Goal: Information Seeking & Learning: Learn about a topic

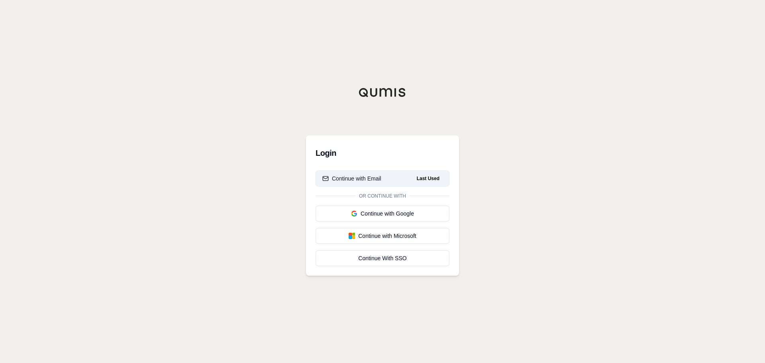
click at [358, 184] on button "Continue with Email Last Used" at bounding box center [382, 178] width 134 height 16
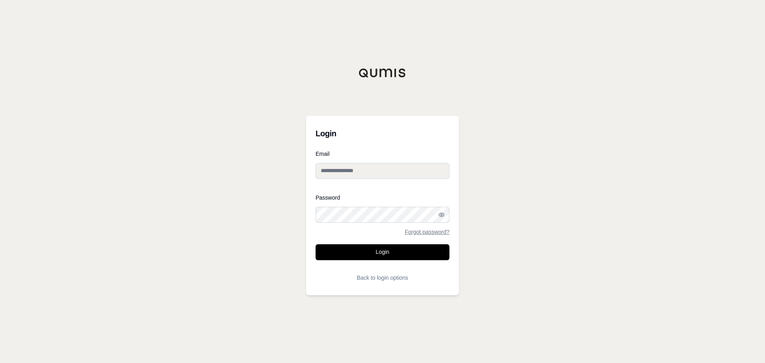
type input "**********"
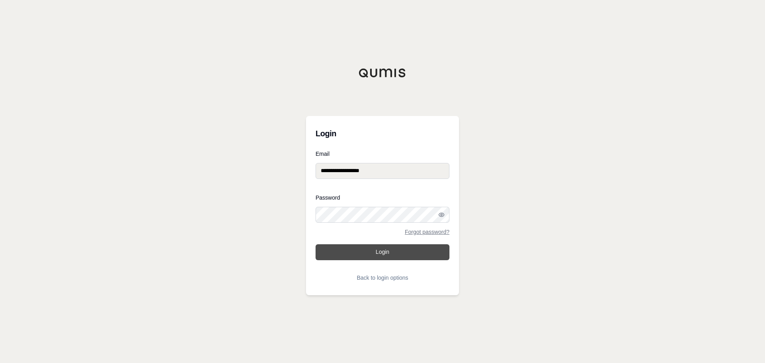
click at [388, 245] on button "Login" at bounding box center [382, 252] width 134 height 16
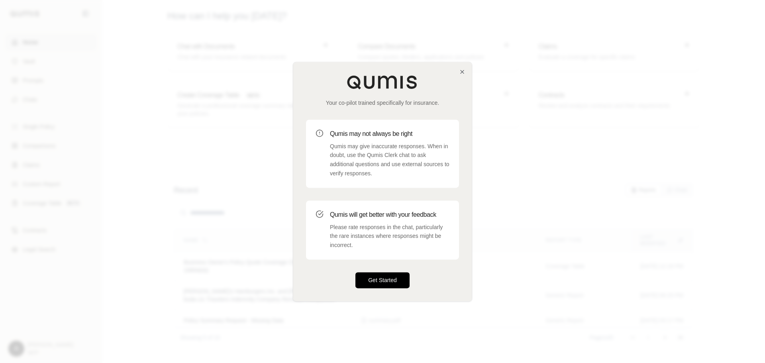
click at [391, 278] on button "Get Started" at bounding box center [382, 280] width 54 height 16
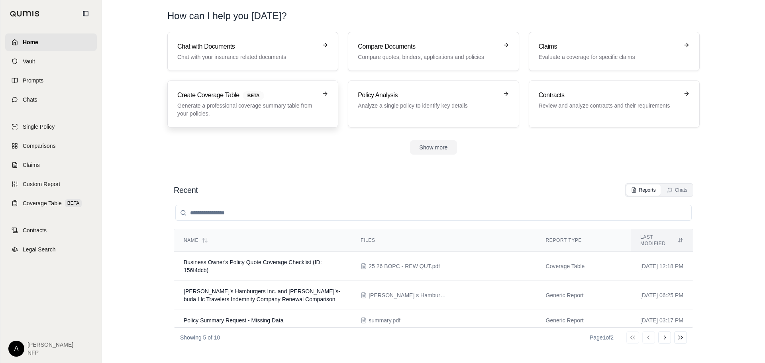
click at [235, 110] on p "Generate a professional coverage summary table from your policies." at bounding box center [247, 110] width 140 height 16
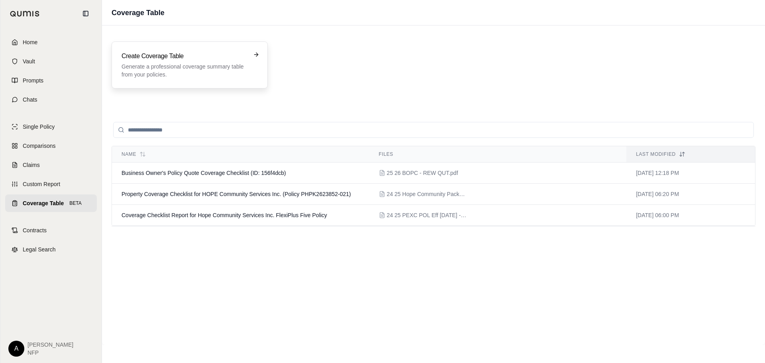
click at [216, 72] on p "Generate a professional coverage summary table from your policies." at bounding box center [183, 71] width 125 height 16
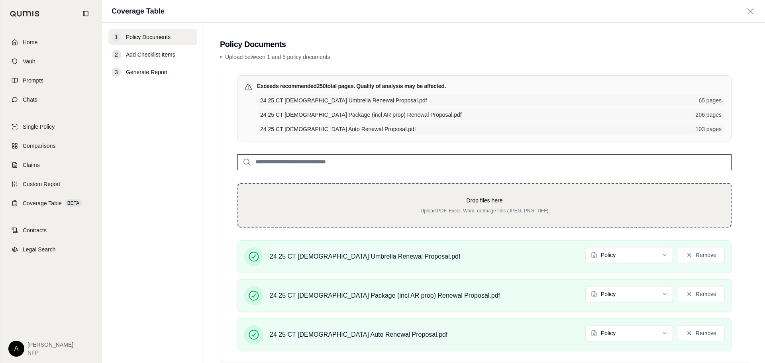
scroll to position [44, 0]
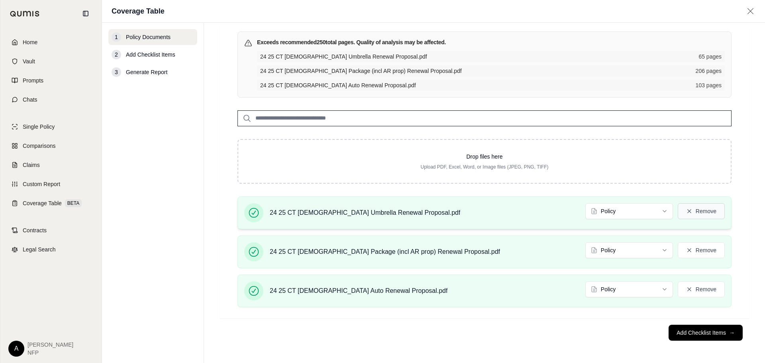
click at [711, 211] on button "Remove" at bounding box center [701, 211] width 47 height 16
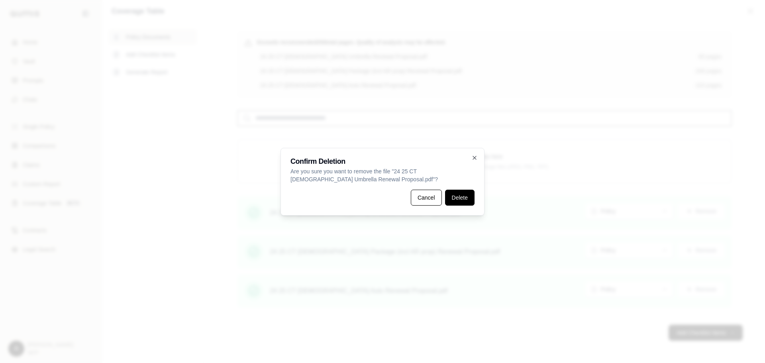
click at [456, 199] on button "Delete" at bounding box center [459, 198] width 29 height 16
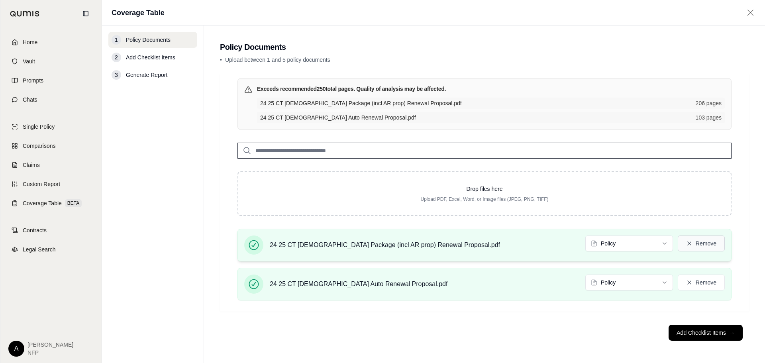
click at [696, 236] on button "Remove" at bounding box center [701, 243] width 47 height 16
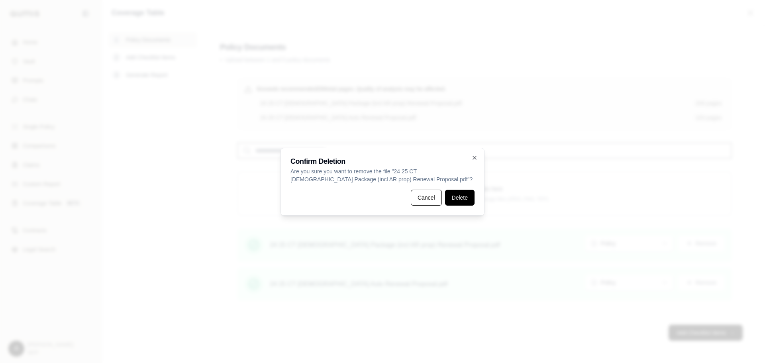
click at [473, 199] on button "Delete" at bounding box center [459, 198] width 29 height 16
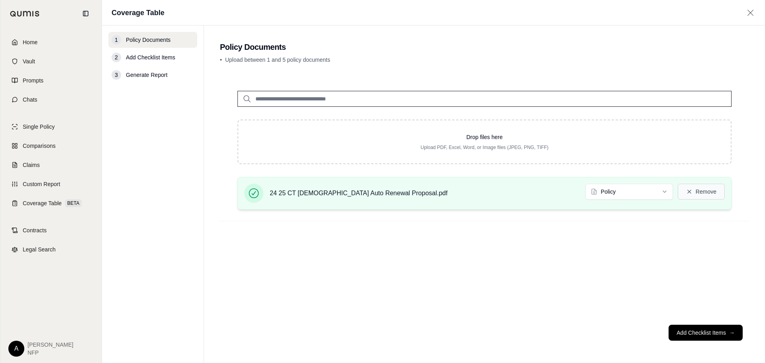
click at [703, 192] on button "Remove" at bounding box center [701, 192] width 47 height 16
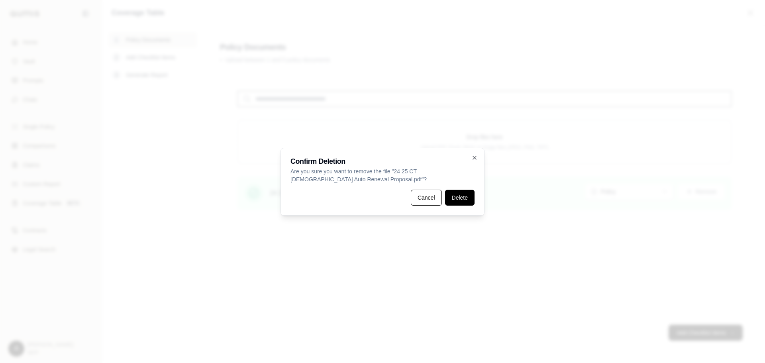
click at [453, 200] on button "Delete" at bounding box center [459, 198] width 29 height 16
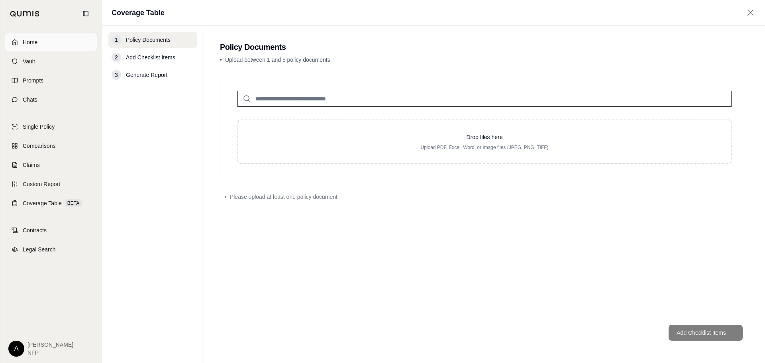
click at [31, 43] on span "Home" at bounding box center [30, 42] width 15 height 8
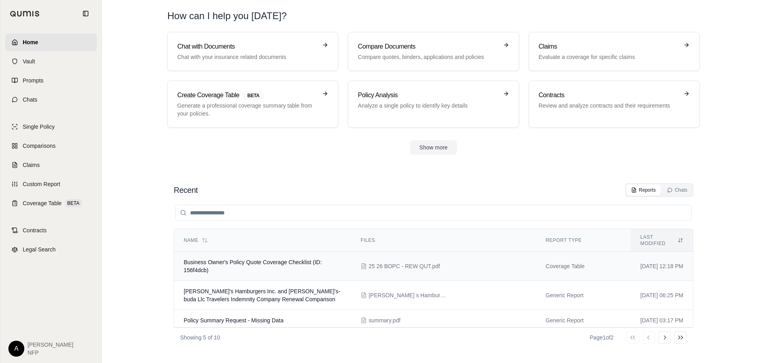
click at [225, 268] on td "Business Owner's Policy Quote Coverage Checklist (ID: 156f4dcb)" at bounding box center [262, 266] width 177 height 29
click at [439, 145] on button "Show more" at bounding box center [433, 147] width 47 height 14
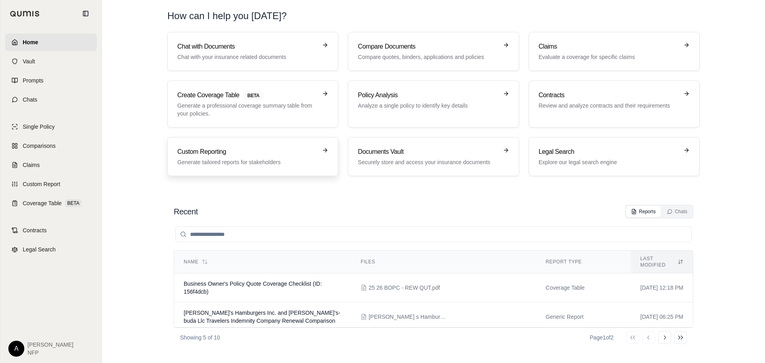
click at [308, 176] on link "Custom Reporting Generate tailored reports for stakeholders" at bounding box center [252, 156] width 171 height 39
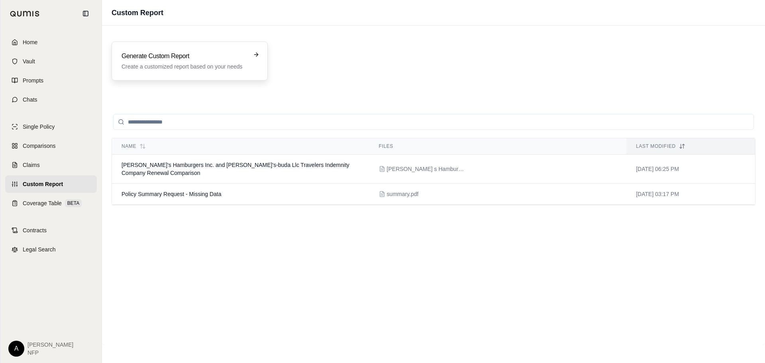
click at [222, 57] on h3 "Generate Custom Report" at bounding box center [183, 56] width 125 height 10
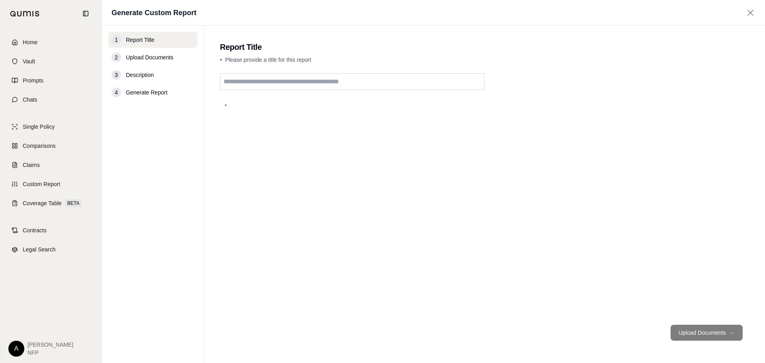
click at [264, 81] on input "text" at bounding box center [352, 81] width 264 height 17
click at [223, 78] on input "**********" at bounding box center [352, 81] width 264 height 17
type input "**********"
click at [700, 331] on button "Upload Documents →" at bounding box center [706, 333] width 72 height 16
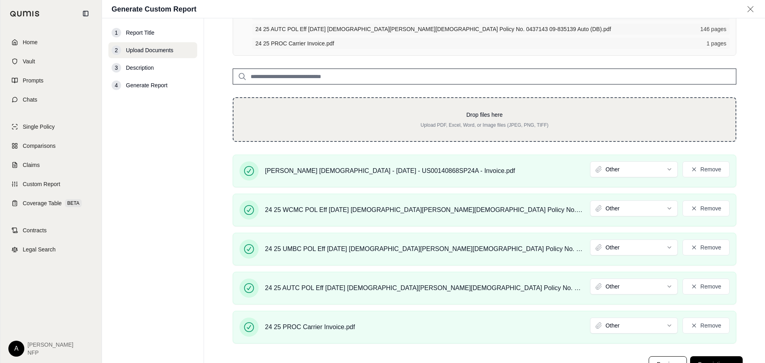
scroll to position [119, 0]
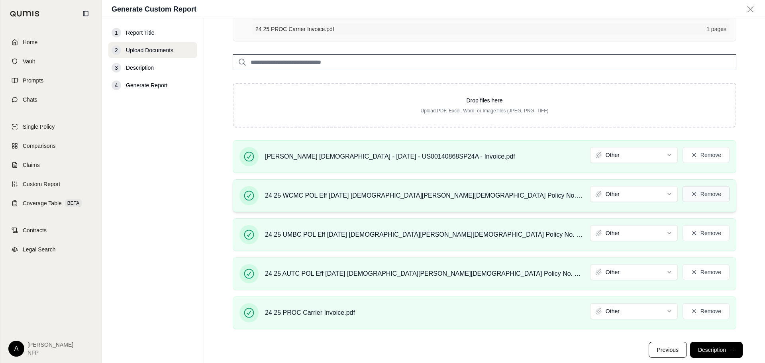
click at [709, 193] on button "Remove" at bounding box center [705, 194] width 47 height 16
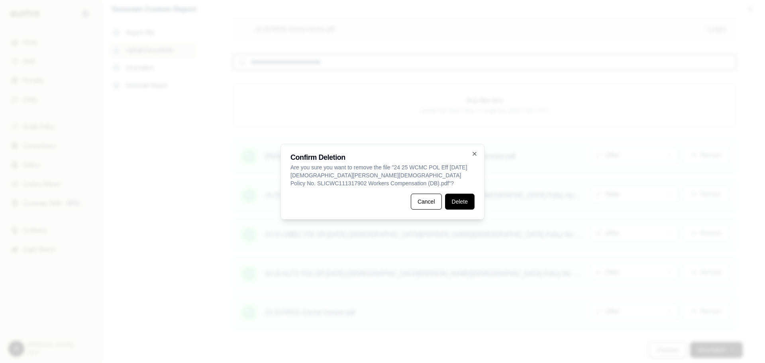
click at [454, 204] on button "Delete" at bounding box center [459, 202] width 29 height 16
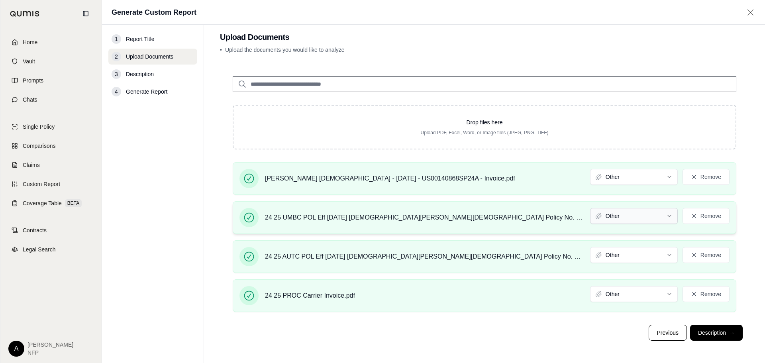
scroll to position [5, 0]
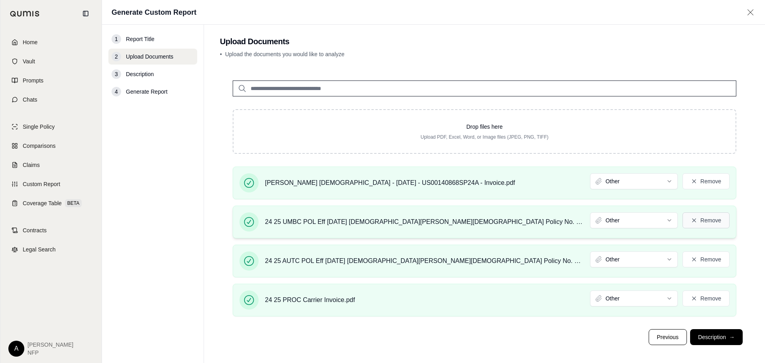
click at [701, 225] on button "Remove" at bounding box center [705, 220] width 47 height 16
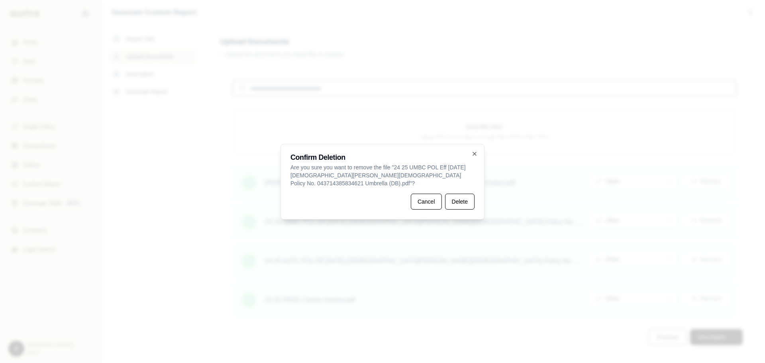
click at [443, 194] on div "Cancel Delete" at bounding box center [382, 202] width 184 height 16
click at [458, 197] on button "Delete" at bounding box center [459, 202] width 29 height 16
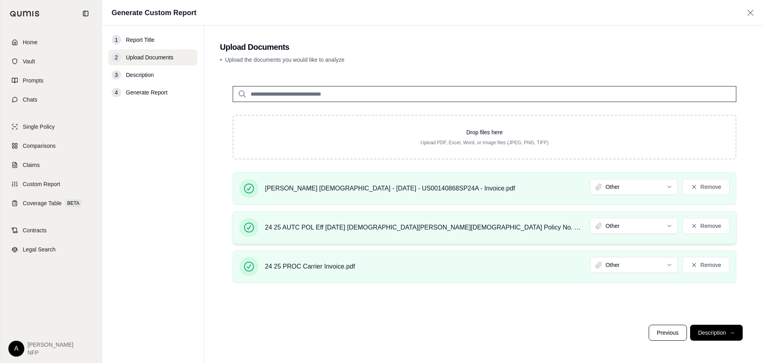
scroll to position [0, 0]
click at [711, 226] on button "Remove" at bounding box center [705, 226] width 47 height 16
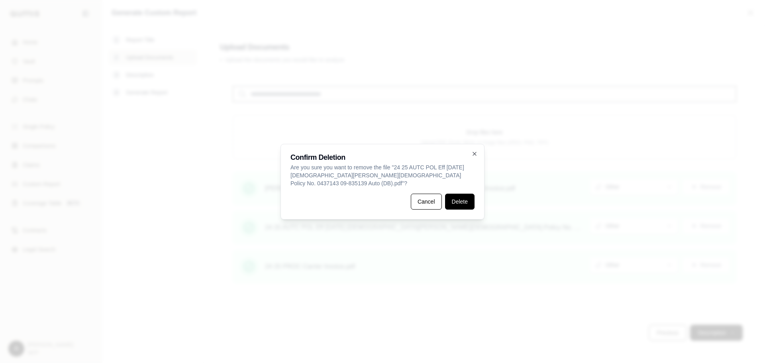
click at [466, 200] on button "Delete" at bounding box center [459, 202] width 29 height 16
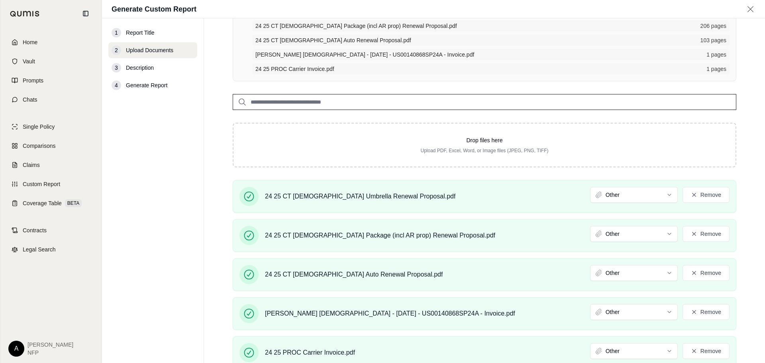
scroll to position [119, 0]
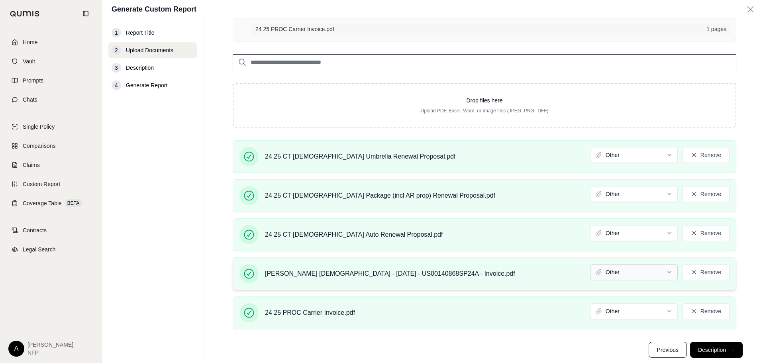
click at [625, 272] on html "Home Vault Prompts Chats Single Policy Comparisons Claims Custom Report Coverag…" at bounding box center [382, 181] width 765 height 363
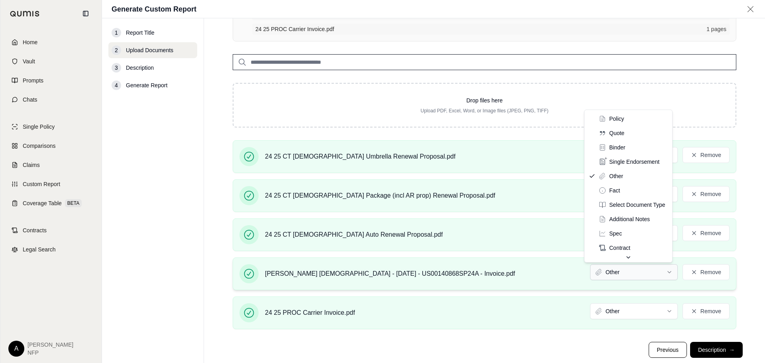
click at [625, 272] on html "Home Vault Prompts Chats Single Policy Comparisons Claims Custom Report Coverag…" at bounding box center [382, 181] width 765 height 363
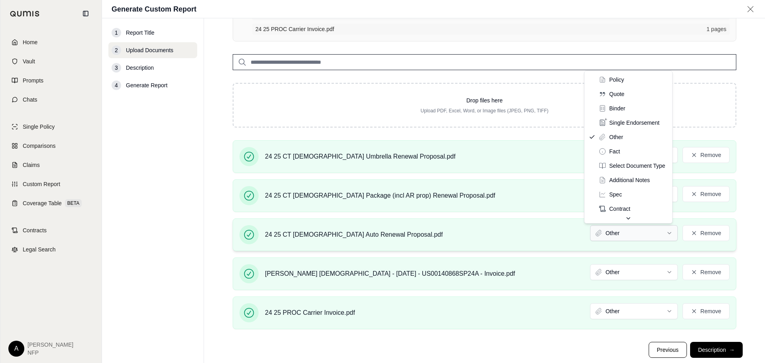
click at [629, 235] on html "Home Vault Prompts Chats Single Policy Comparisons Claims Custom Report Coverag…" at bounding box center [382, 181] width 765 height 363
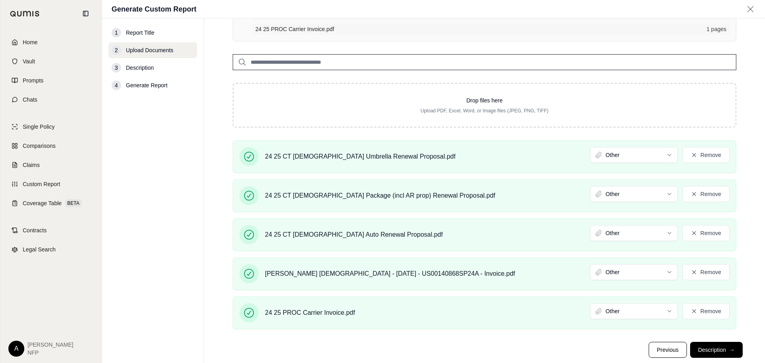
click at [635, 197] on html "Home Vault Prompts Chats Single Policy Comparisons Claims Custom Report Coverag…" at bounding box center [382, 181] width 765 height 363
click at [628, 159] on html "Document type updated successfully Home Vault Prompts Chats Single Policy Compa…" at bounding box center [382, 181] width 765 height 363
click at [721, 354] on button "Description →" at bounding box center [716, 350] width 53 height 16
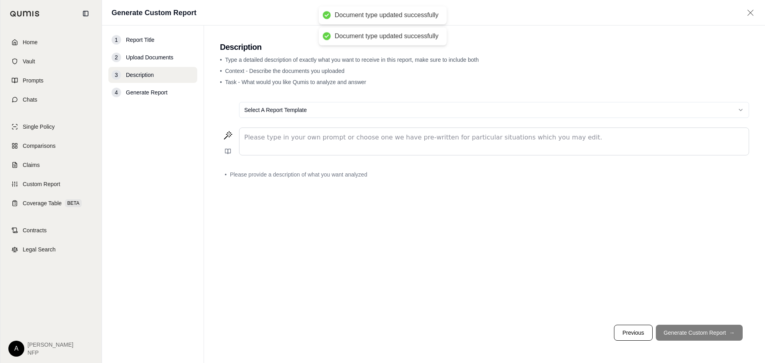
scroll to position [0, 0]
click at [281, 136] on p "editable markdown" at bounding box center [493, 138] width 499 height 10
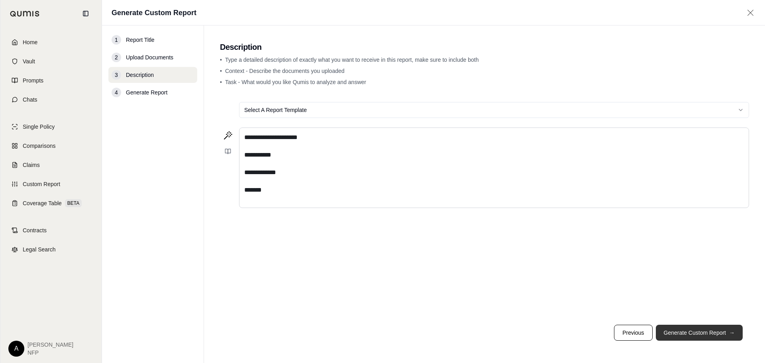
click at [670, 335] on button "Generate Custom Report →" at bounding box center [699, 333] width 87 height 16
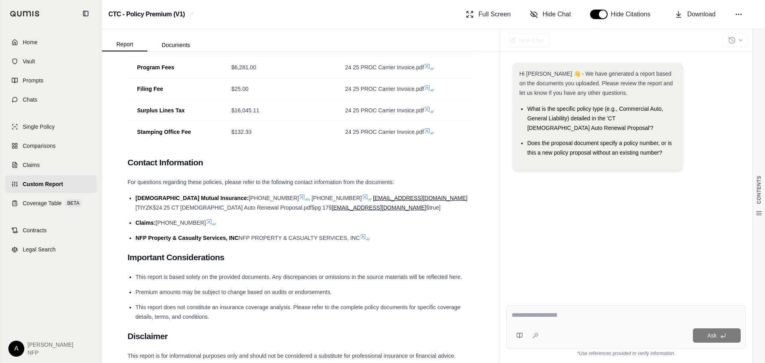
scroll to position [1243, 0]
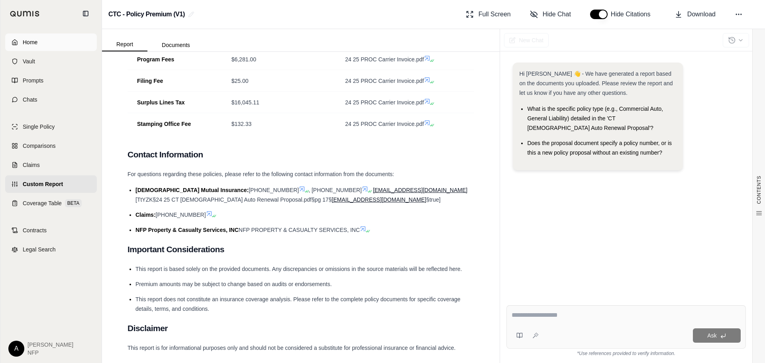
click at [37, 47] on link "Home" at bounding box center [51, 42] width 92 height 18
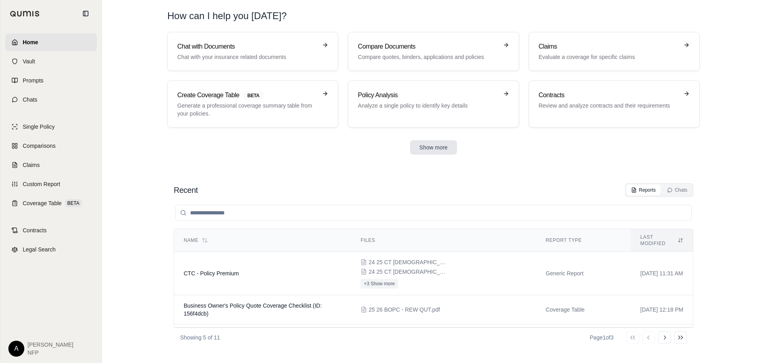
click at [433, 155] on section "Chat with Documents Chat with your insurance related documents Compare Document…" at bounding box center [433, 99] width 656 height 135
click at [435, 139] on div "Chat with Documents Chat with your insurance related documents Compare Document…" at bounding box center [434, 93] width 558 height 123
click at [434, 143] on button "Show more" at bounding box center [433, 147] width 47 height 14
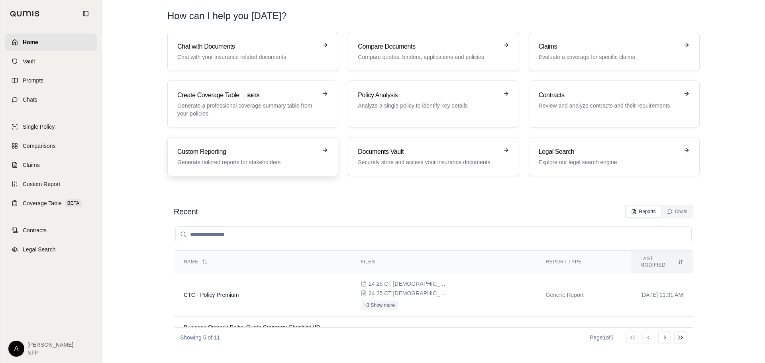
click at [196, 161] on p "Generate tailored reports for stakeholders" at bounding box center [247, 162] width 140 height 8
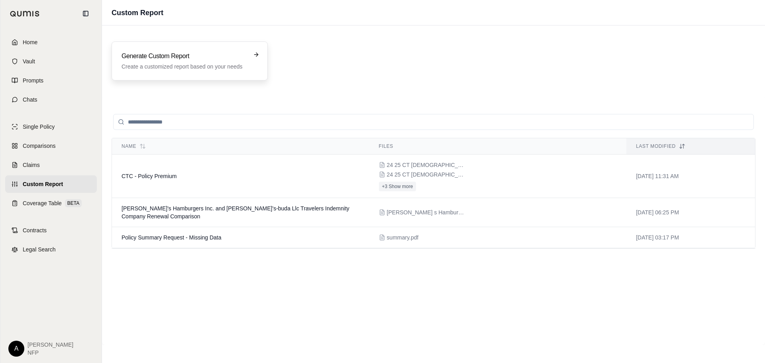
click at [220, 57] on h3 "Generate Custom Report" at bounding box center [183, 56] width 125 height 10
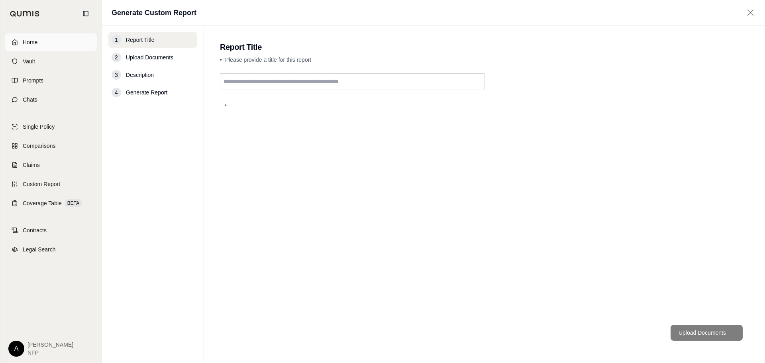
click at [27, 45] on span "Home" at bounding box center [30, 42] width 15 height 8
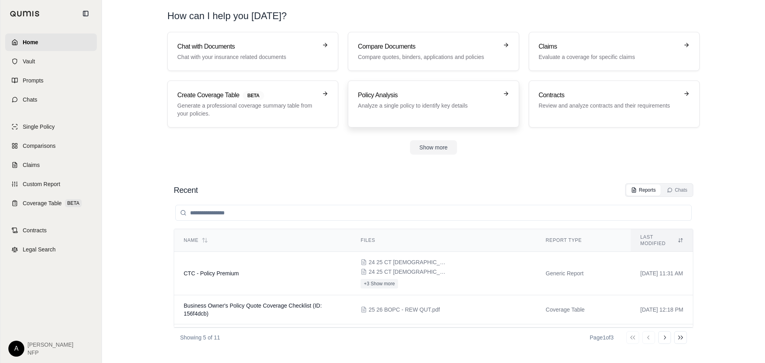
click at [392, 101] on div "Policy Analysis Analyze a single policy to identify key details" at bounding box center [428, 99] width 140 height 19
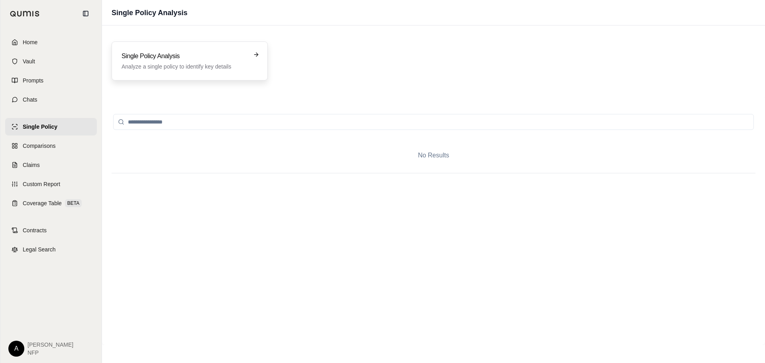
click at [204, 61] on h3 "Single Policy Analysis" at bounding box center [183, 56] width 125 height 10
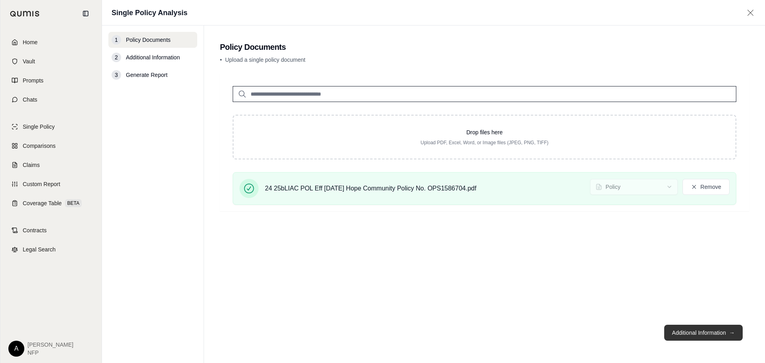
click at [709, 326] on button "Additional Information →" at bounding box center [703, 333] width 78 height 16
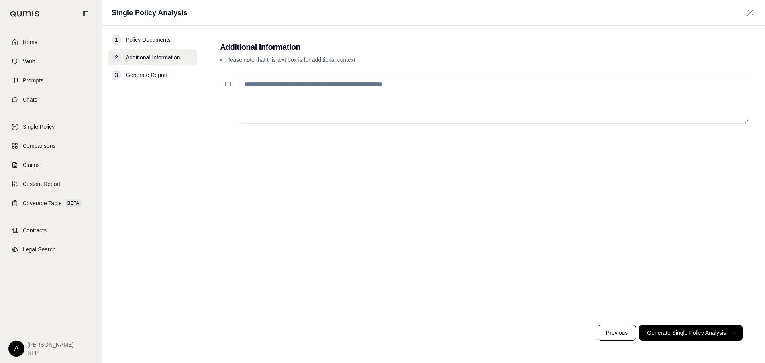
click at [423, 136] on div at bounding box center [484, 195] width 529 height 245
click at [364, 103] on textarea at bounding box center [494, 99] width 510 height 47
click at [637, 170] on div "**********" at bounding box center [484, 195] width 529 height 245
click at [403, 92] on textarea "**********" at bounding box center [494, 99] width 510 height 47
paste textarea "**********"
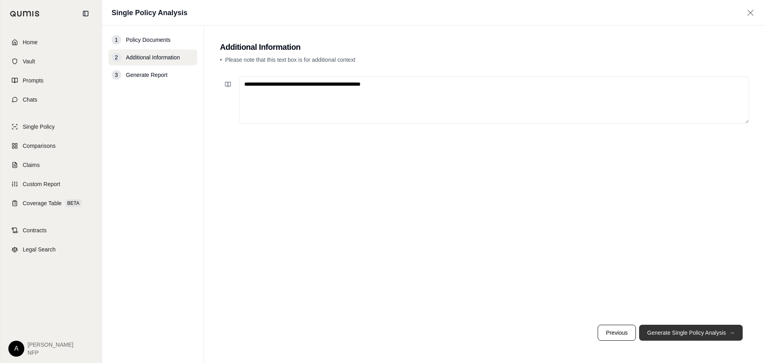
type textarea "**********"
click at [685, 333] on button "Generate Single Policy Analysis →" at bounding box center [691, 333] width 104 height 16
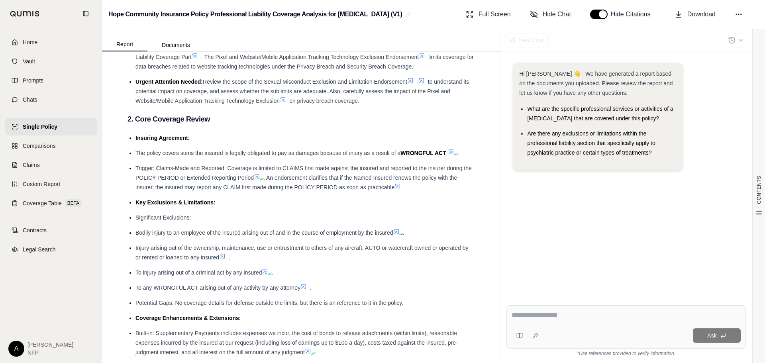
scroll to position [159, 0]
drag, startPoint x: 158, startPoint y: 177, endPoint x: 353, endPoint y: 178, distance: 194.8
click at [353, 178] on span "Trigger: Claims-Made and Reported. Coverage is limited to CLAIMS first made aga…" at bounding box center [303, 173] width 336 height 16
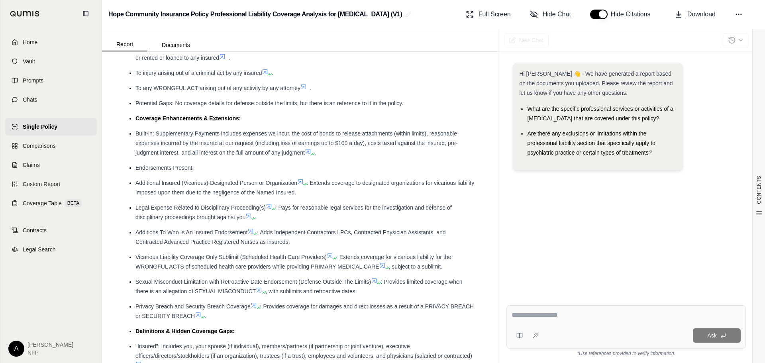
scroll to position [438, 0]
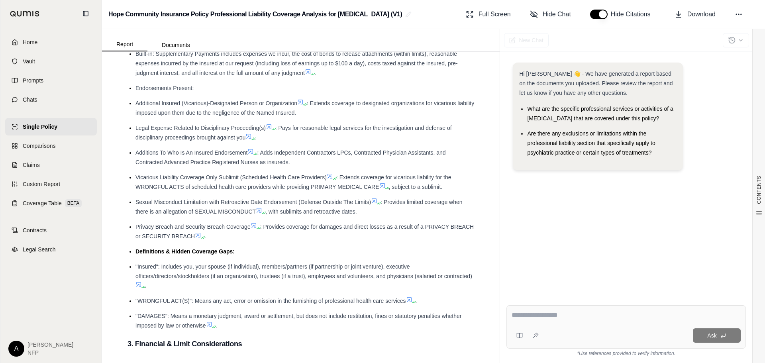
click at [591, 325] on div "Ask" at bounding box center [625, 326] width 239 height 43
click at [616, 325] on div "*** Ask" at bounding box center [625, 326] width 239 height 43
drag, startPoint x: 562, startPoint y: 317, endPoint x: 426, endPoint y: 307, distance: 135.8
click at [428, 307] on div "Report Documents CONTENTS Table of Contents 1. Executive Summary 2. Core Covera…" at bounding box center [433, 196] width 663 height 334
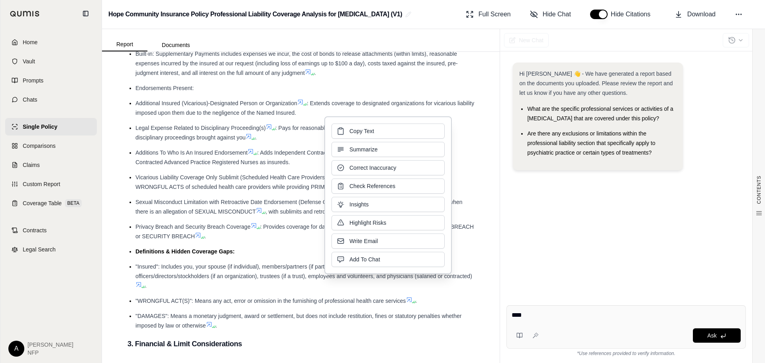
click at [510, 307] on div "*** Ask" at bounding box center [625, 326] width 239 height 43
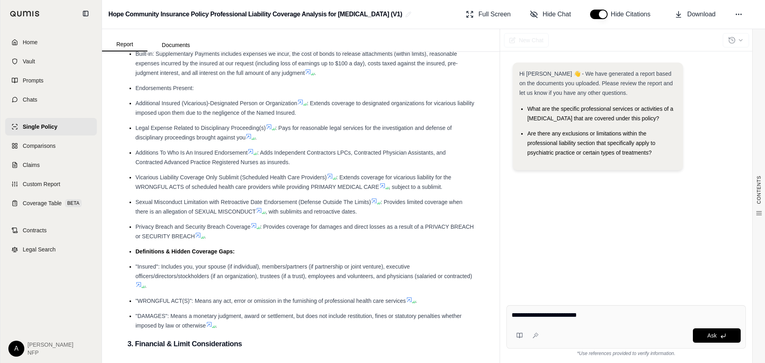
paste textarea "**********"
click at [591, 315] on textarea "**********" at bounding box center [625, 315] width 229 height 10
click at [647, 314] on textarea "**********" at bounding box center [625, 315] width 229 height 10
type textarea "**********"
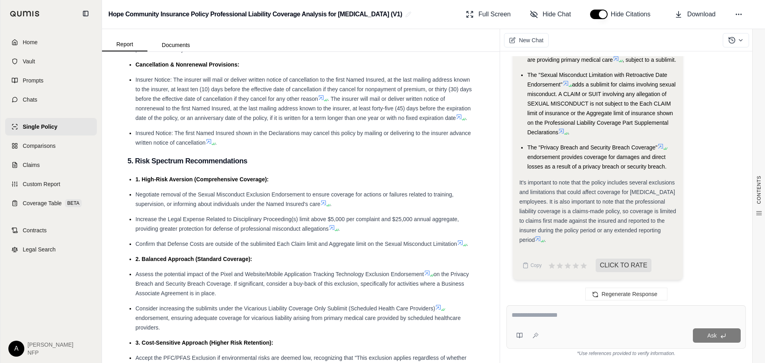
scroll to position [1677, 0]
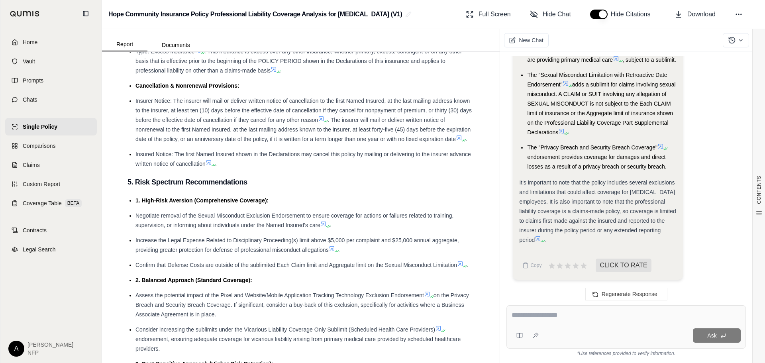
click at [382, 144] on li "Insurer Notice: The insurer will mail or deliver written notice of cancellation…" at bounding box center [304, 120] width 339 height 48
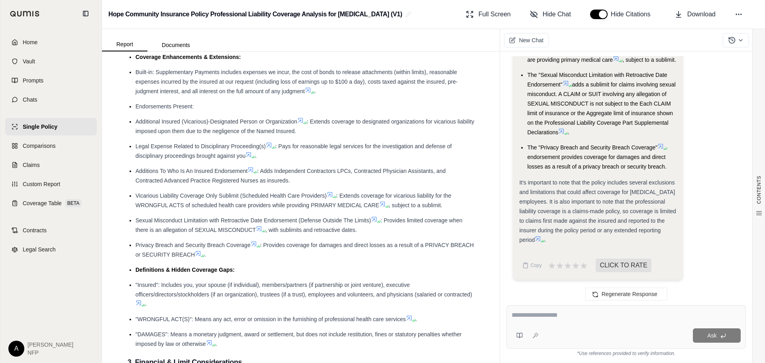
scroll to position [478, 0]
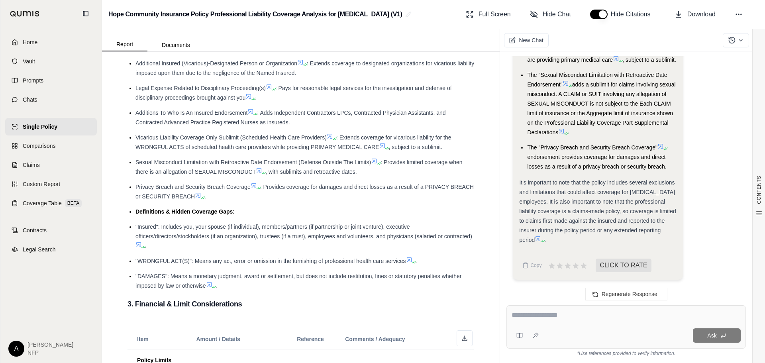
click at [142, 248] on icon at bounding box center [138, 244] width 6 height 6
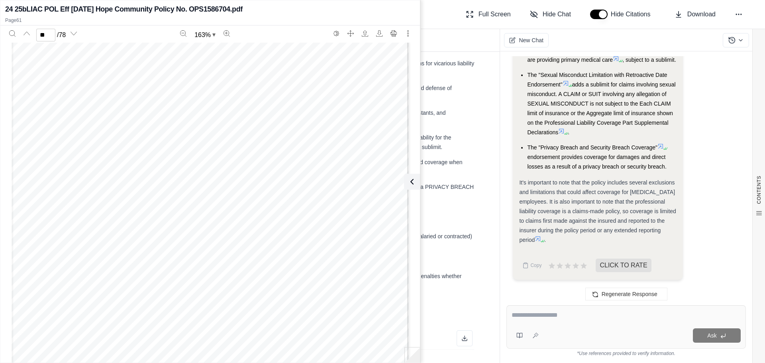
scroll to position [29998, 0]
type input "**"
drag, startPoint x: 41, startPoint y: 189, endPoint x: 86, endPoint y: 177, distance: 46.6
click at [86, 177] on div "4. The manufacture, sale, transportation, storage or disposal of asbestos or go…" at bounding box center [210, 260] width 397 height 514
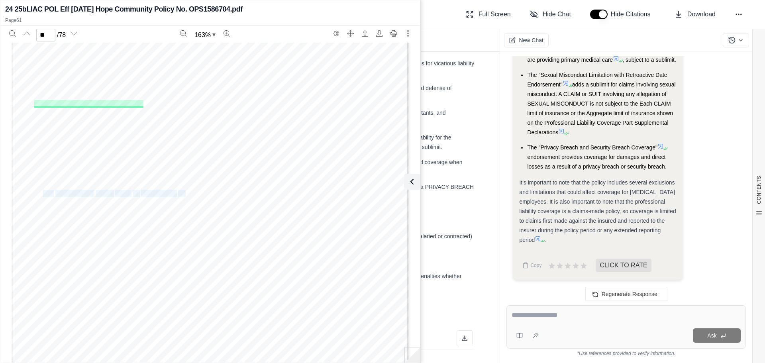
click at [130, 177] on div "4. The manufacture, sale, transportation, storage or disposal of asbestos or go…" at bounding box center [210, 260] width 397 height 514
click at [407, 182] on icon at bounding box center [412, 182] width 10 height 10
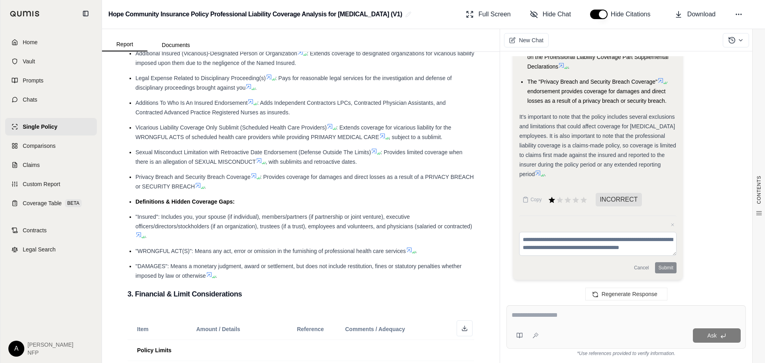
scroll to position [558, 0]
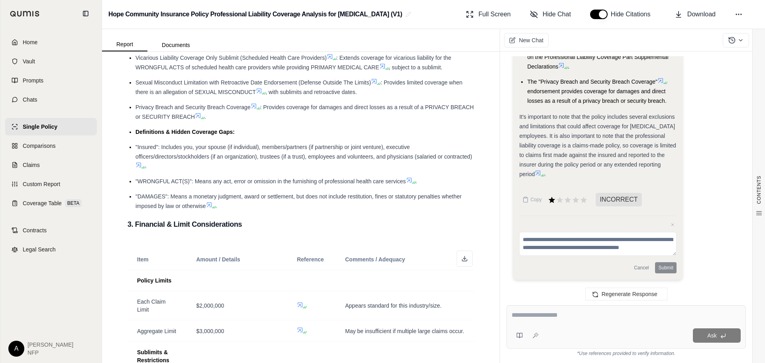
click at [145, 170] on icon at bounding box center [142, 167] width 5 height 5
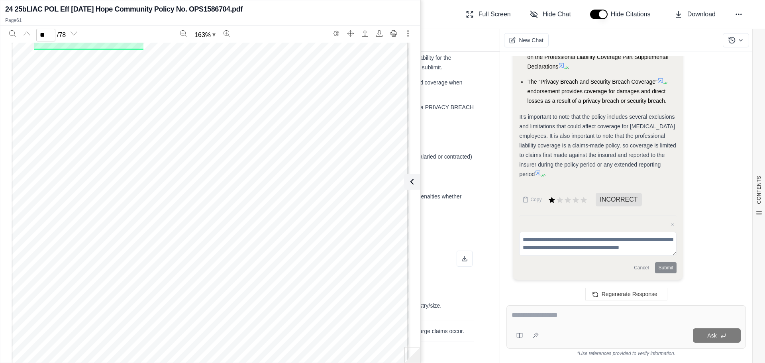
scroll to position [30954, 0]
drag, startPoint x: 41, startPoint y: 177, endPoint x: 170, endPoint y: 186, distance: 129.3
click at [170, 186] on div "4. The manufacture, sale, transportation, storage or disposal of asbestos or go…" at bounding box center [210, 180] width 397 height 514
copy div "Your employees and volunteers, but only for acts within the scope of their empl…"
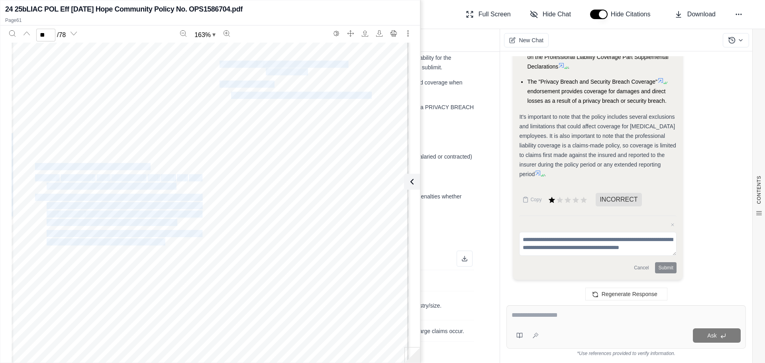
drag, startPoint x: 32, startPoint y: 163, endPoint x: 172, endPoint y: 221, distance: 151.6
click at [172, 221] on div "4. The manufacture, sale, transportation, storage or disposal of asbestos or go…" at bounding box center [210, 180] width 397 height 514
copy div "Each of the following is also an insured: A. Your employees and volunteers, but…"
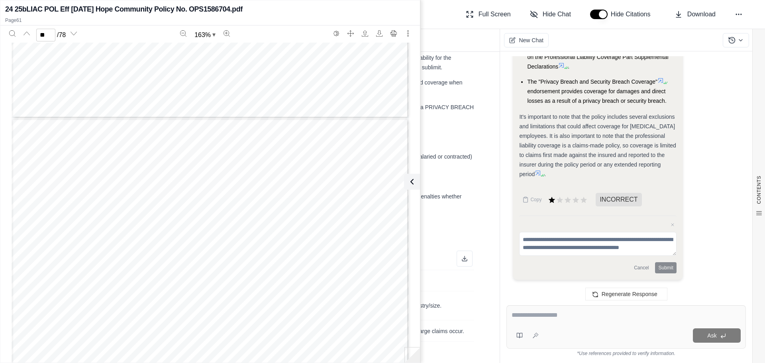
type input "**"
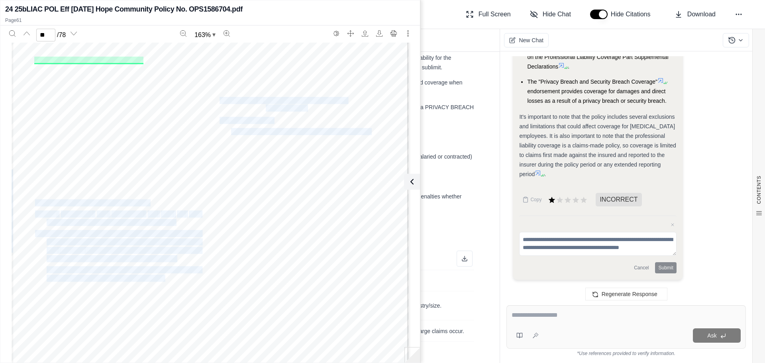
scroll to position [30914, 0]
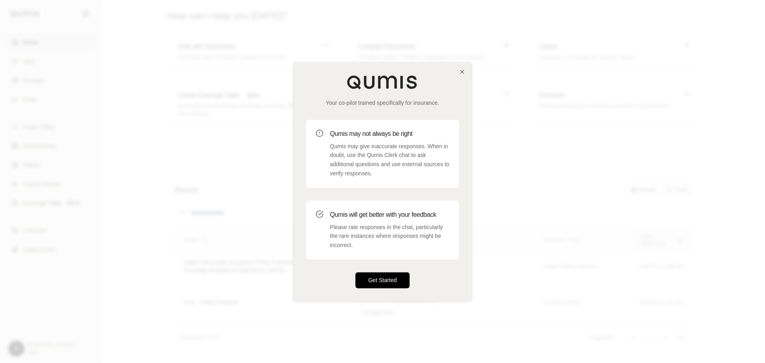
click at [387, 279] on button "Get Started" at bounding box center [382, 280] width 54 height 16
